Goal: Book appointment/travel/reservation

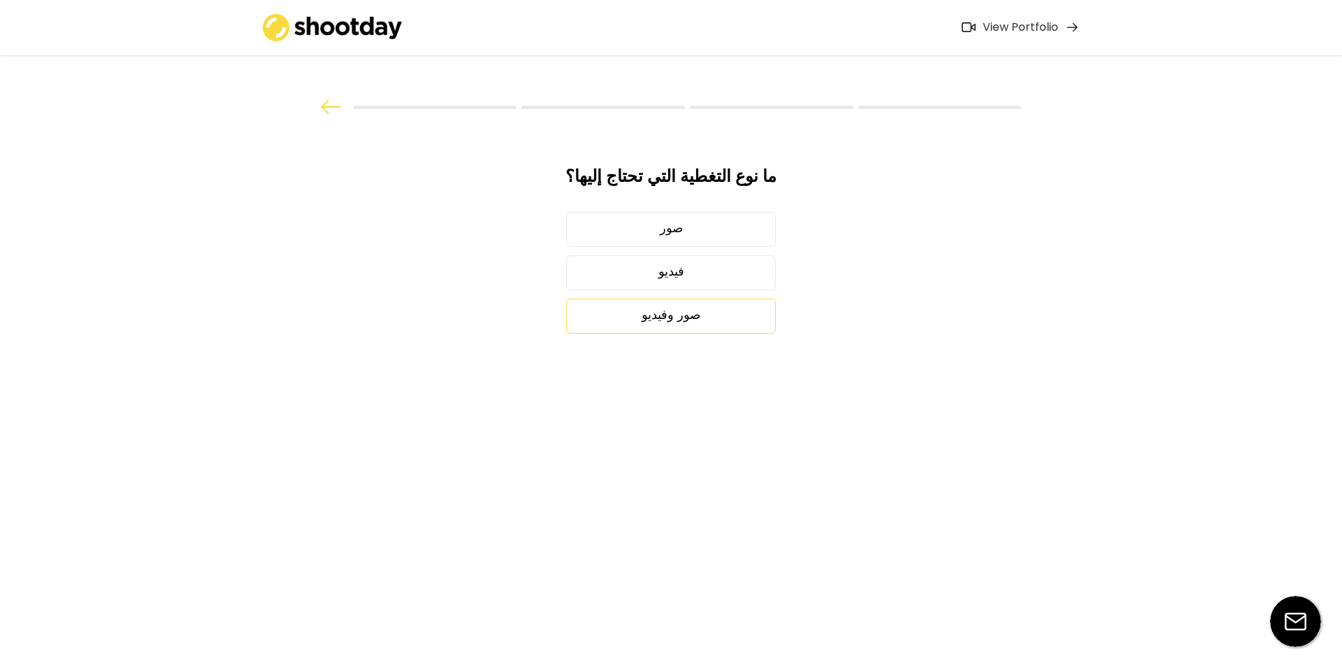
click at [689, 306] on div "صور وفيديو" at bounding box center [671, 316] width 210 height 35
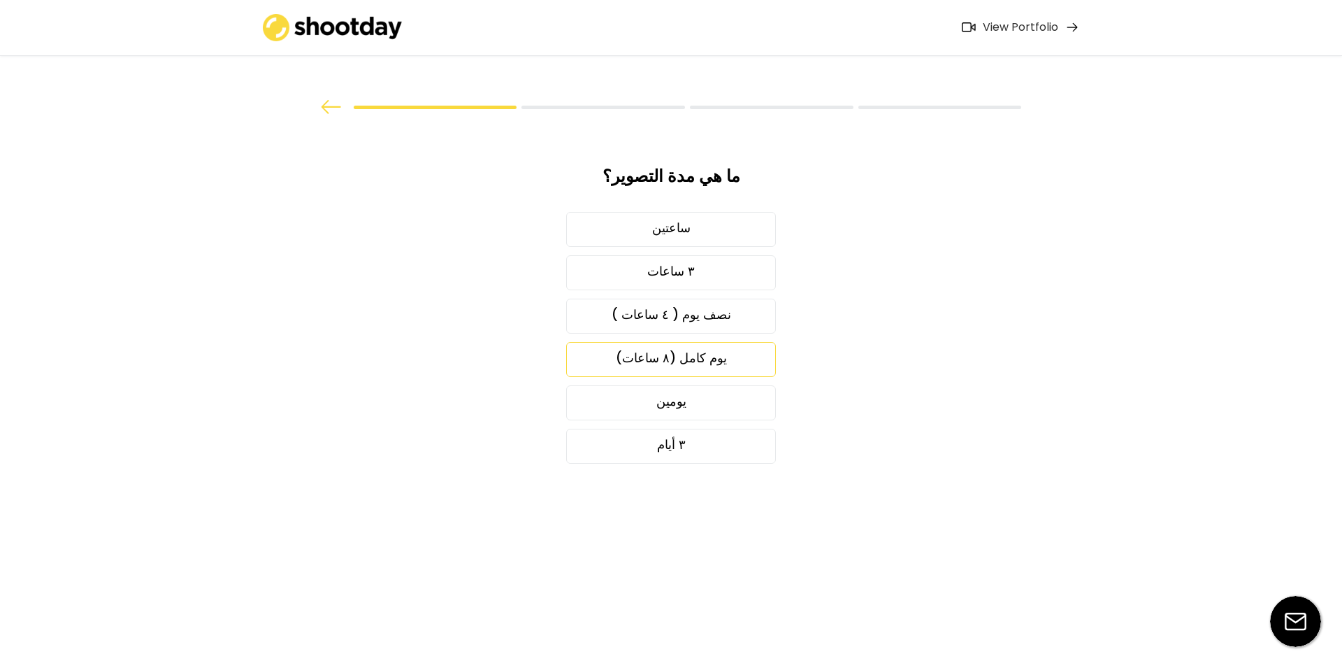
click at [696, 358] on div "يوم كامل (٨ ساعات)" at bounding box center [671, 359] width 210 height 35
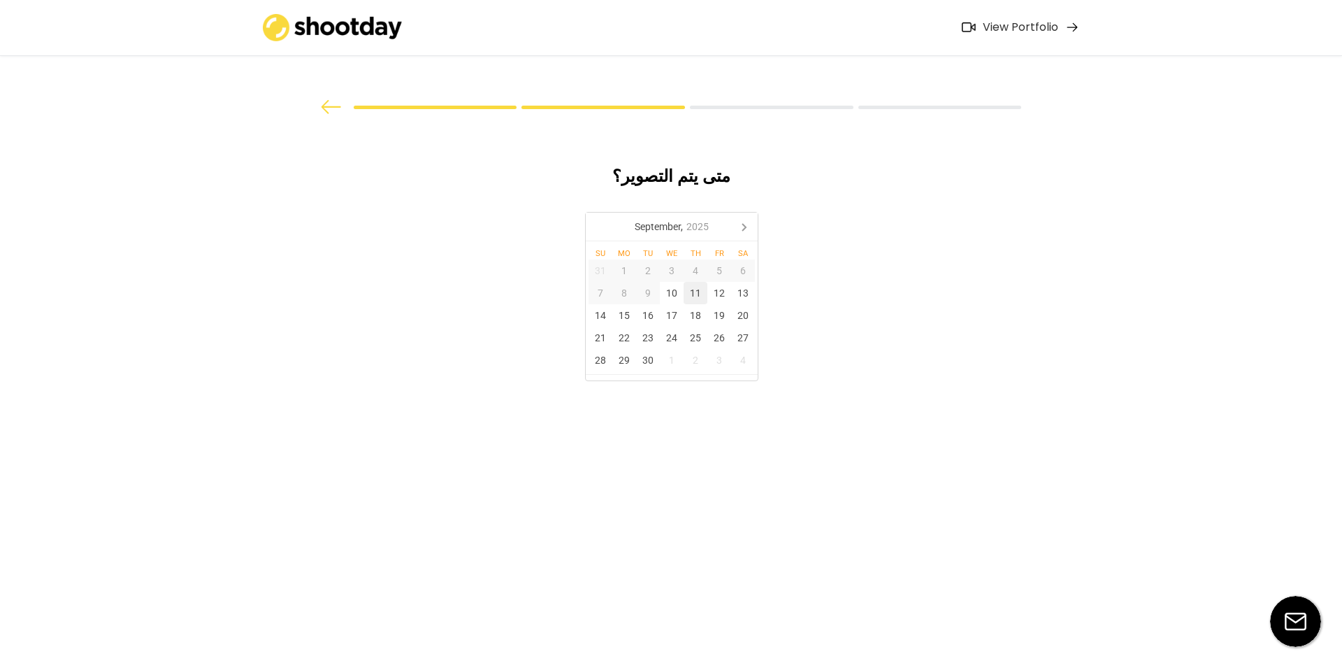
click at [696, 291] on div "11" at bounding box center [696, 293] width 24 height 22
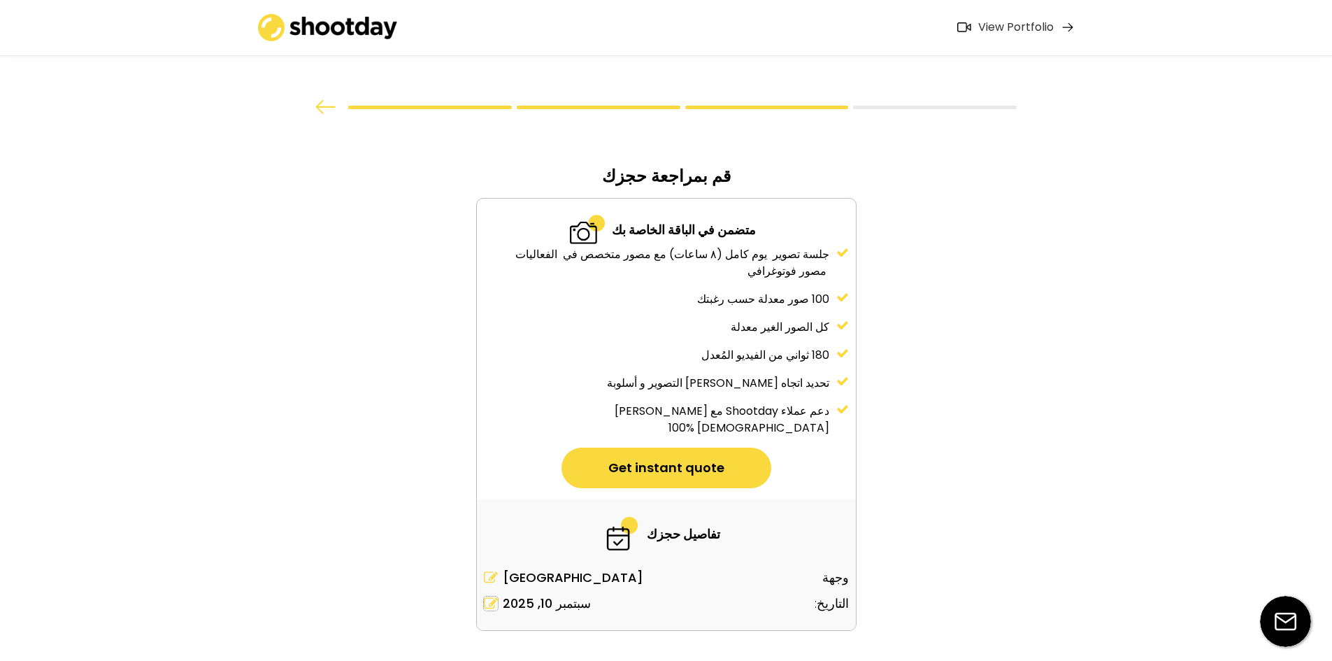
click at [489, 596] on icon at bounding box center [491, 603] width 14 height 14
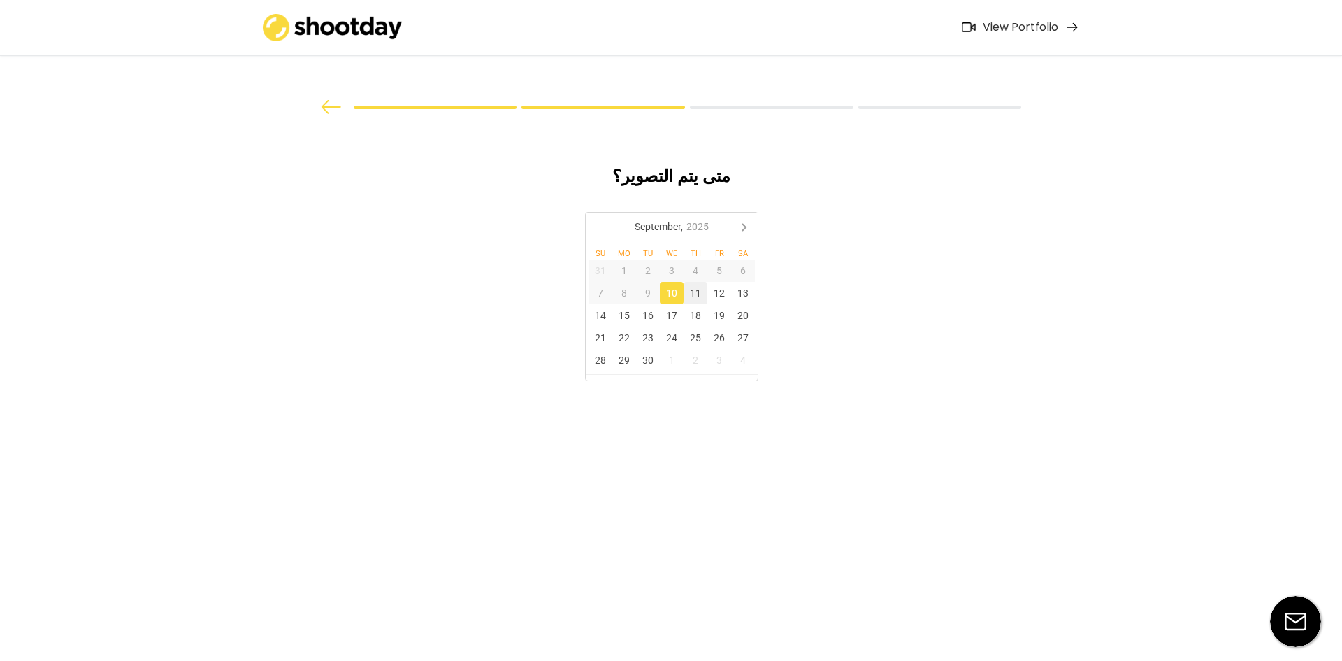
click at [695, 289] on div "11" at bounding box center [696, 293] width 24 height 22
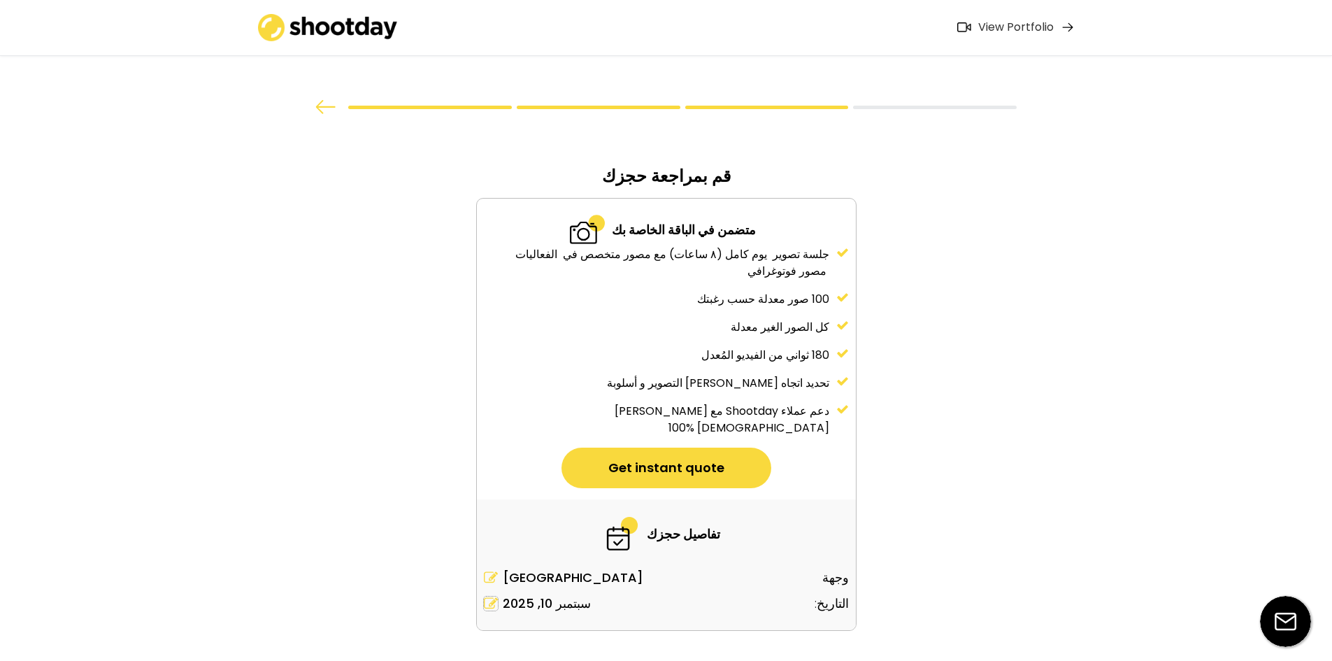
click at [490, 596] on icon at bounding box center [491, 603] width 14 height 14
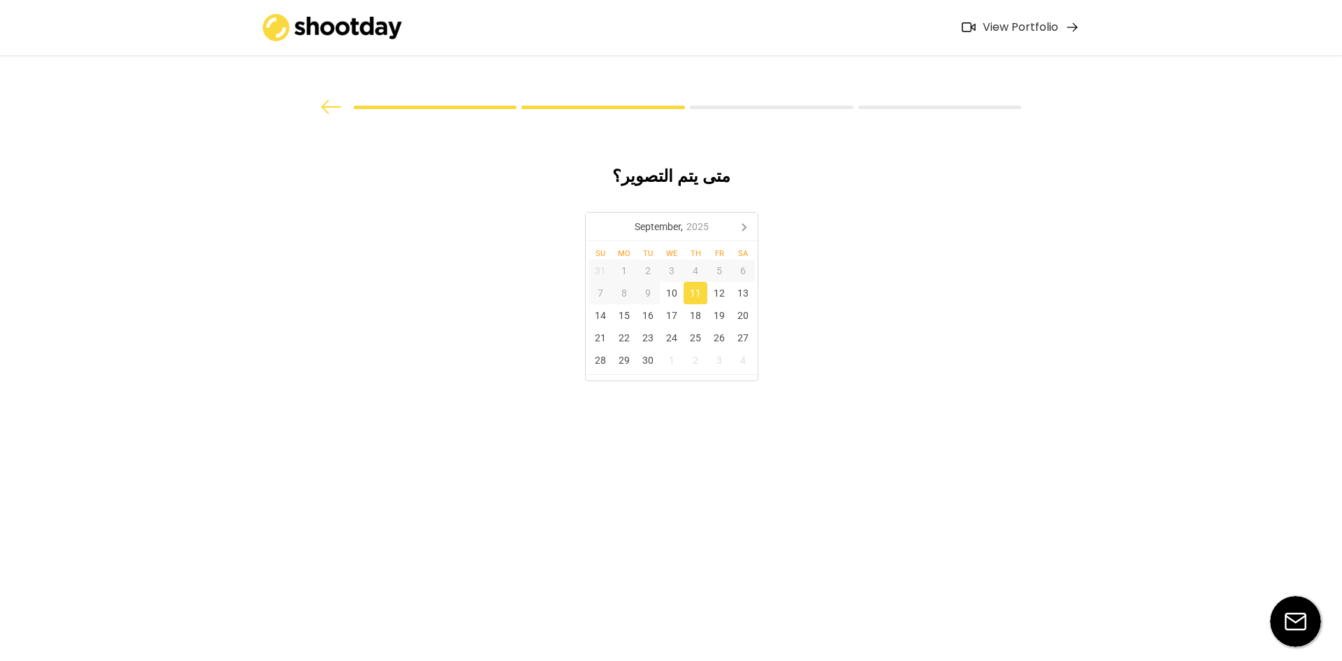
click at [697, 289] on div "11" at bounding box center [696, 293] width 24 height 22
click at [697, 294] on div "11" at bounding box center [696, 293] width 24 height 22
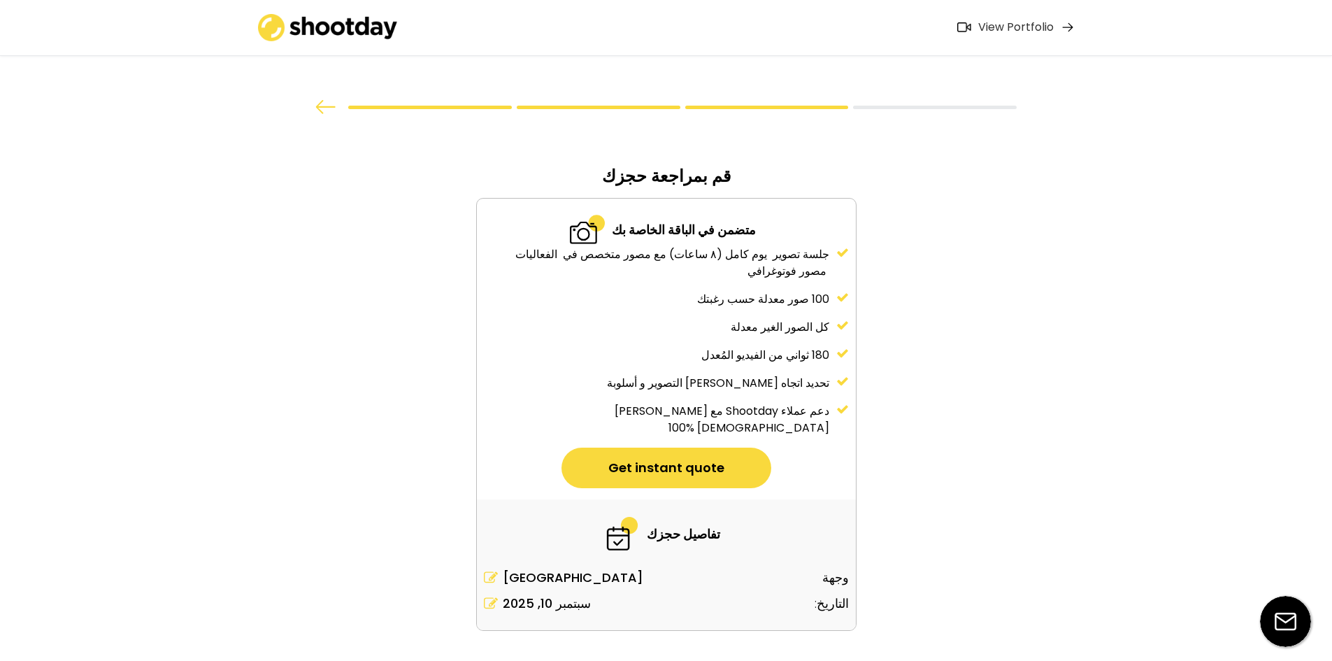
click at [689, 447] on button "Get instant quote" at bounding box center [666, 467] width 210 height 41
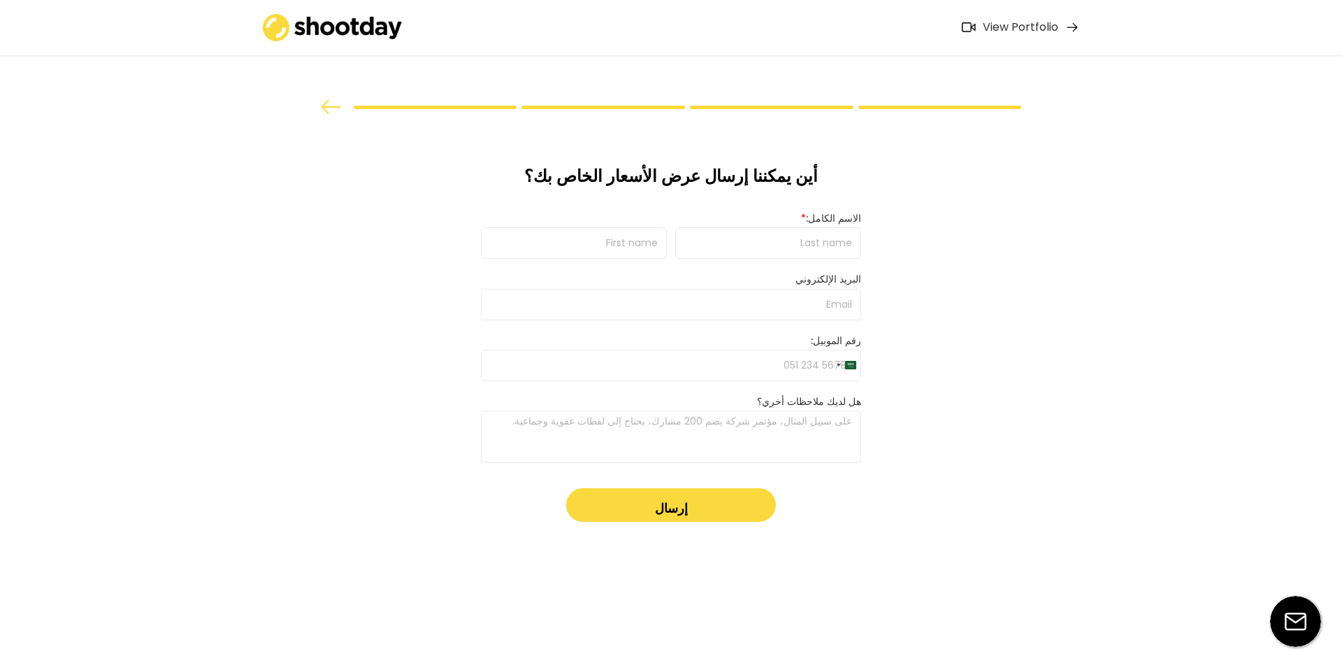
click at [780, 245] on input "input" at bounding box center [768, 242] width 186 height 31
type input "ة"
type input "mushabab"
click at [642, 243] on input "input" at bounding box center [574, 242] width 186 height 31
type input "alotaibi"
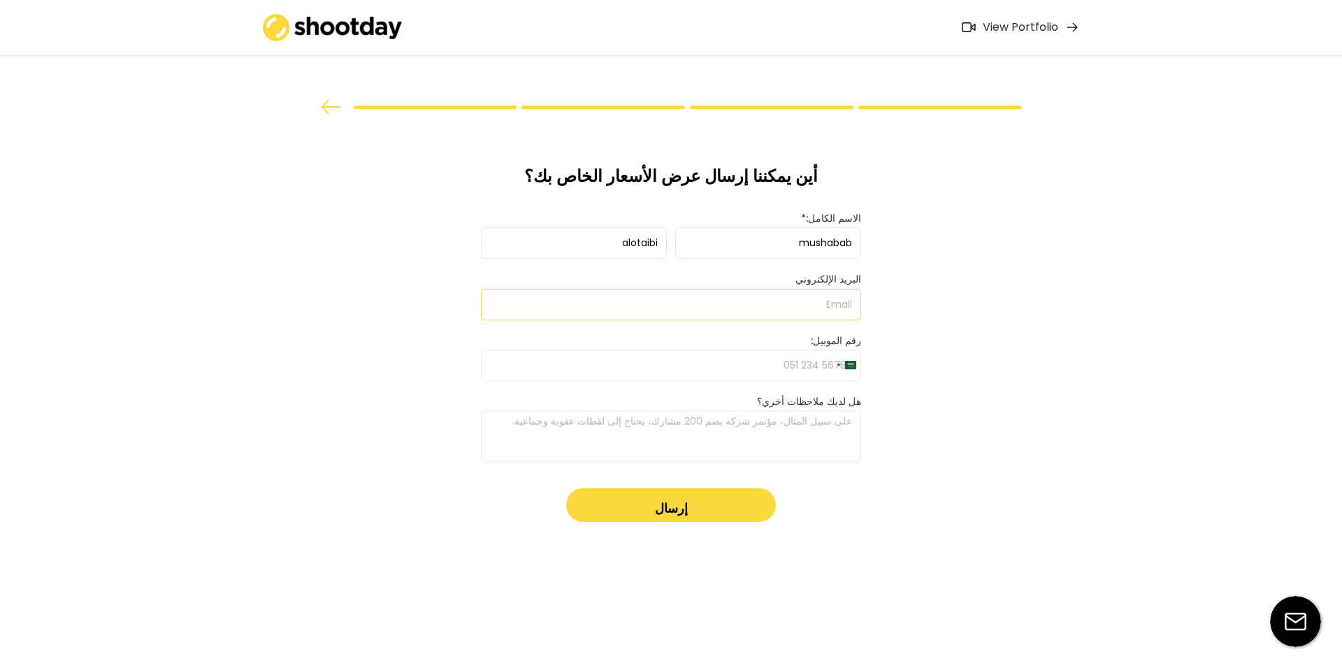
click at [747, 371] on input "tel" at bounding box center [671, 365] width 380 height 31
type input "0"
type input "590132006"
click at [694, 512] on button "إرسال" at bounding box center [671, 505] width 210 height 34
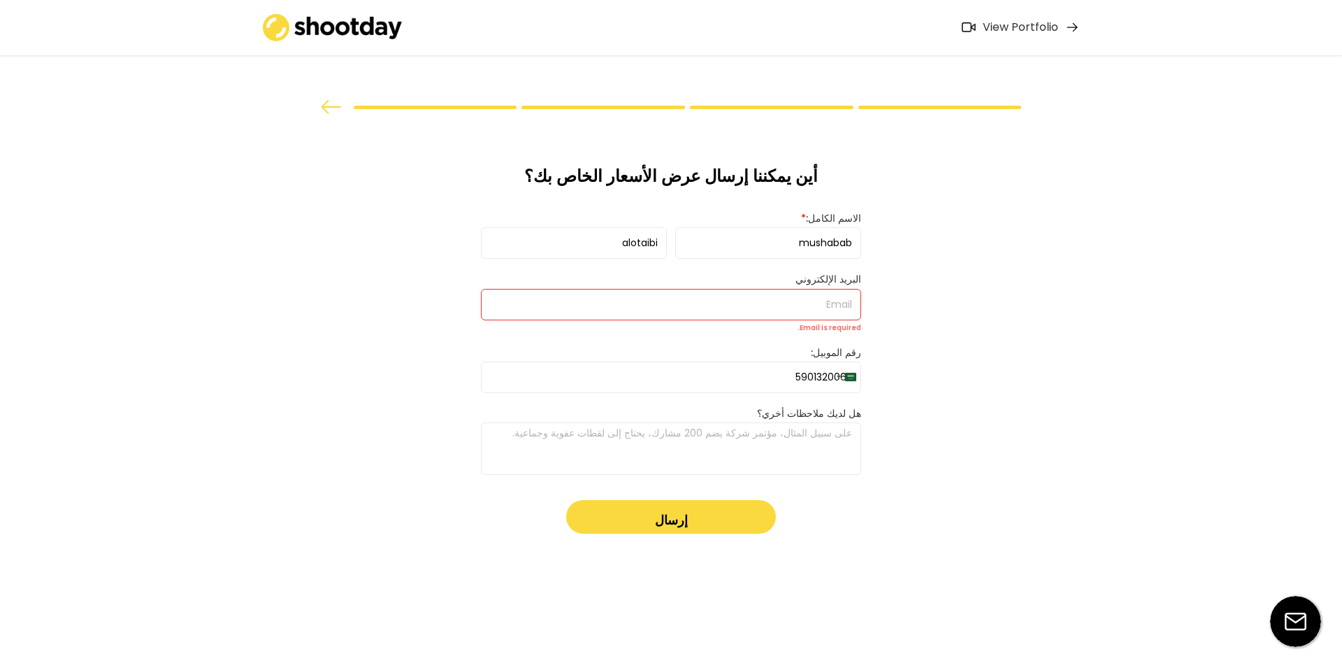
click at [812, 313] on input "email" at bounding box center [671, 304] width 380 height 31
type input "[EMAIL_ADDRESS][DOMAIN_NAME]"
click at [707, 521] on button "إرسال" at bounding box center [671, 517] width 210 height 34
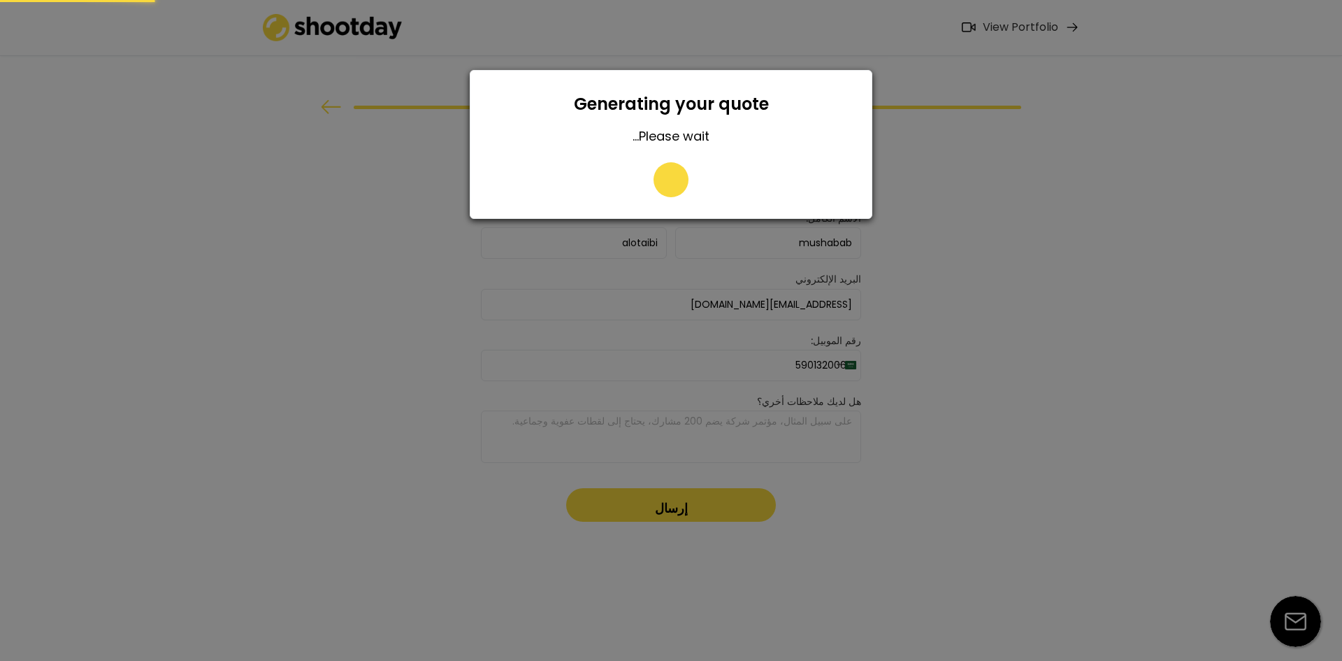
type input "059 013 2006"
